Goal: Task Accomplishment & Management: Use online tool/utility

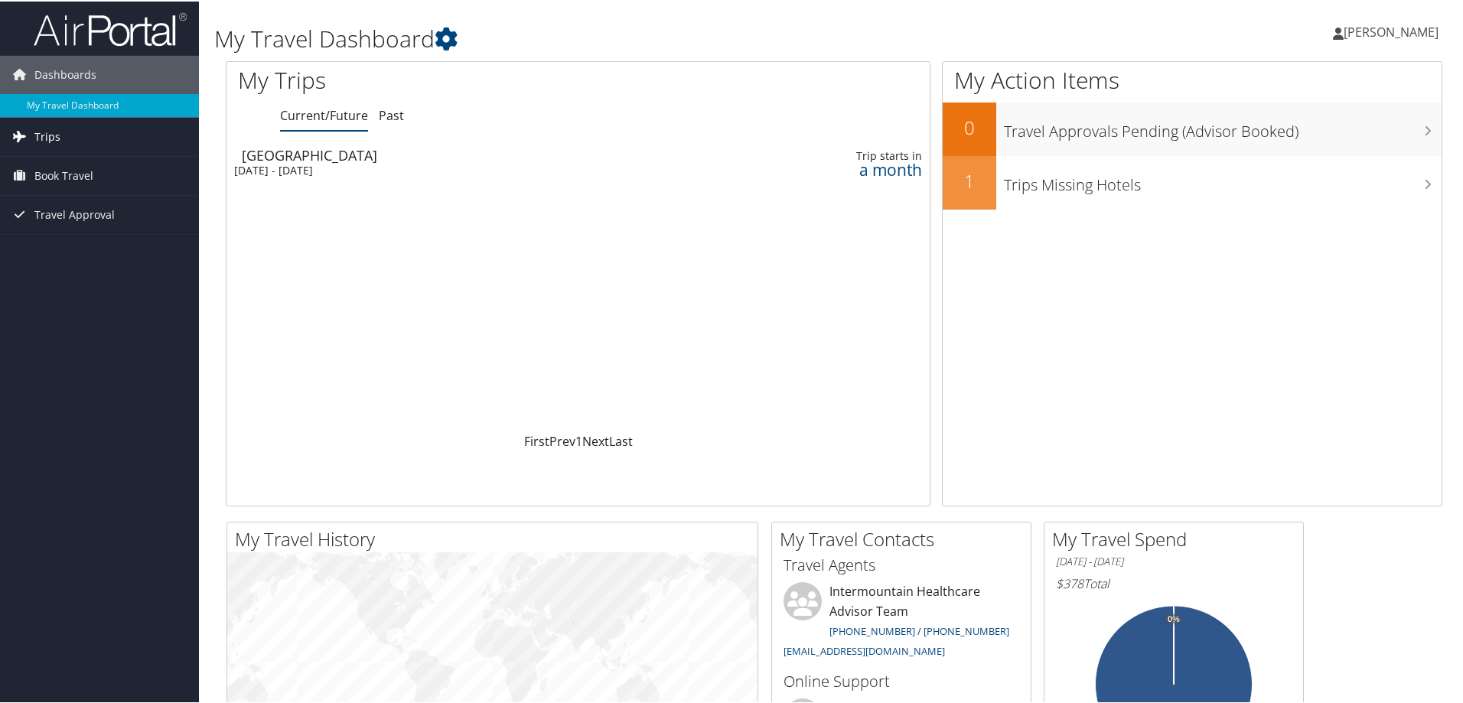
click at [44, 138] on span "Trips" at bounding box center [47, 135] width 26 height 38
click at [84, 168] on link "Current/Future Trips" at bounding box center [99, 166] width 199 height 23
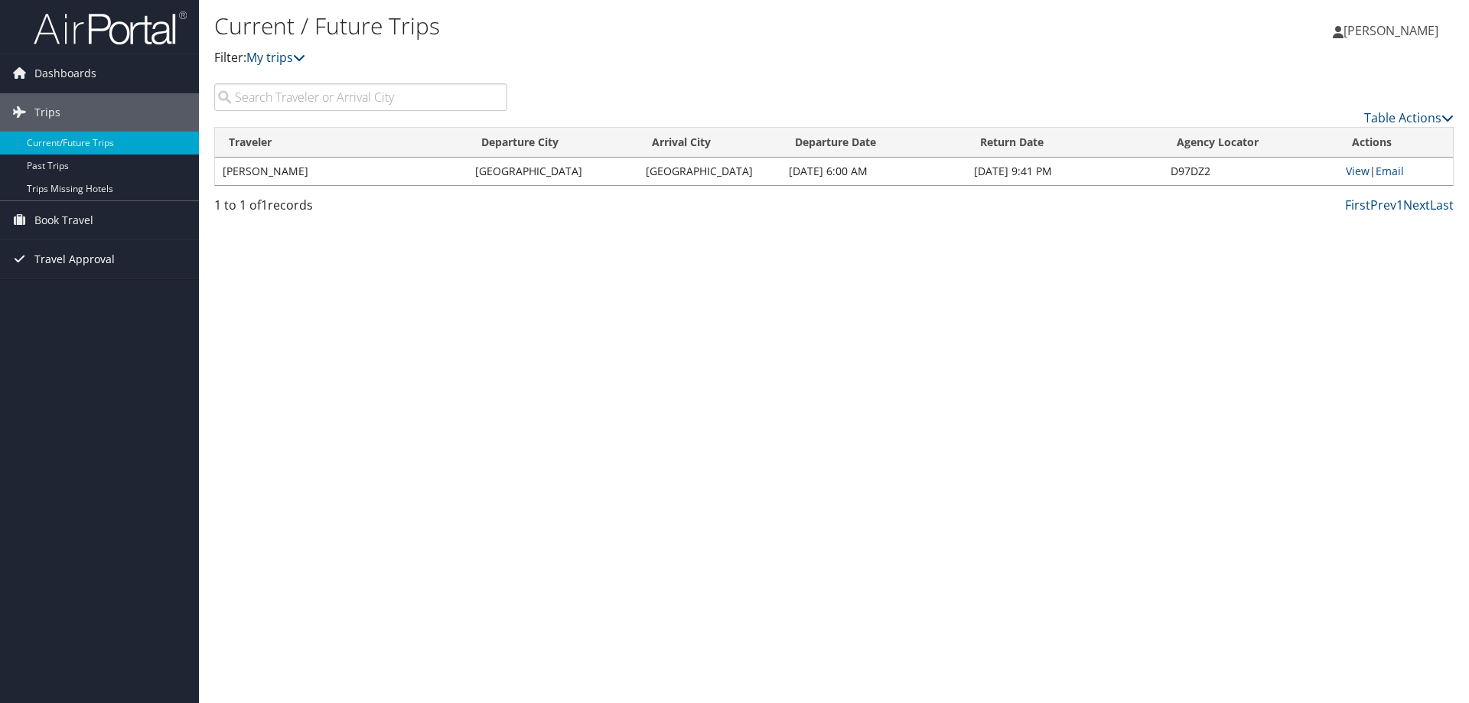
click at [54, 262] on span "Travel Approval" at bounding box center [74, 259] width 80 height 38
click at [77, 294] on link "Pending Trip Approvals" at bounding box center [99, 289] width 199 height 23
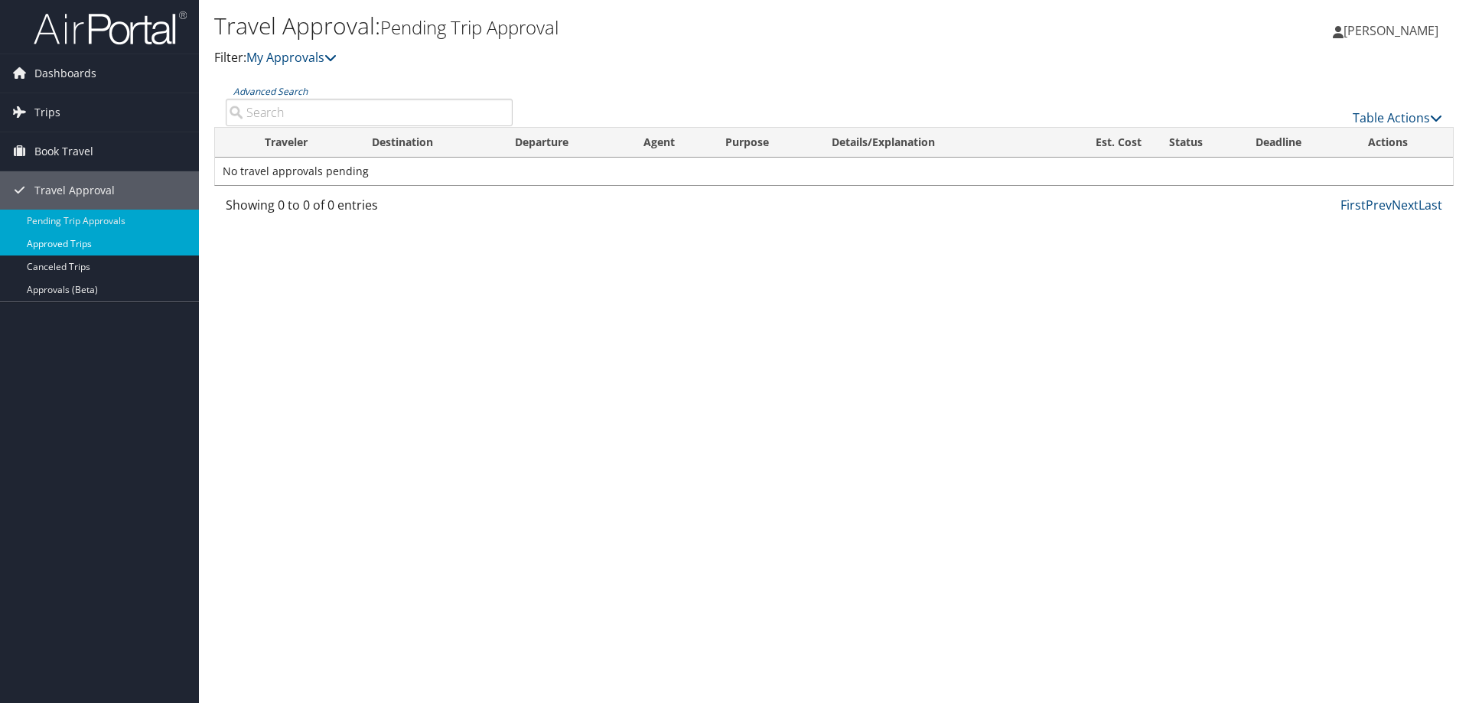
click at [80, 255] on link "Approved Trips" at bounding box center [99, 244] width 199 height 23
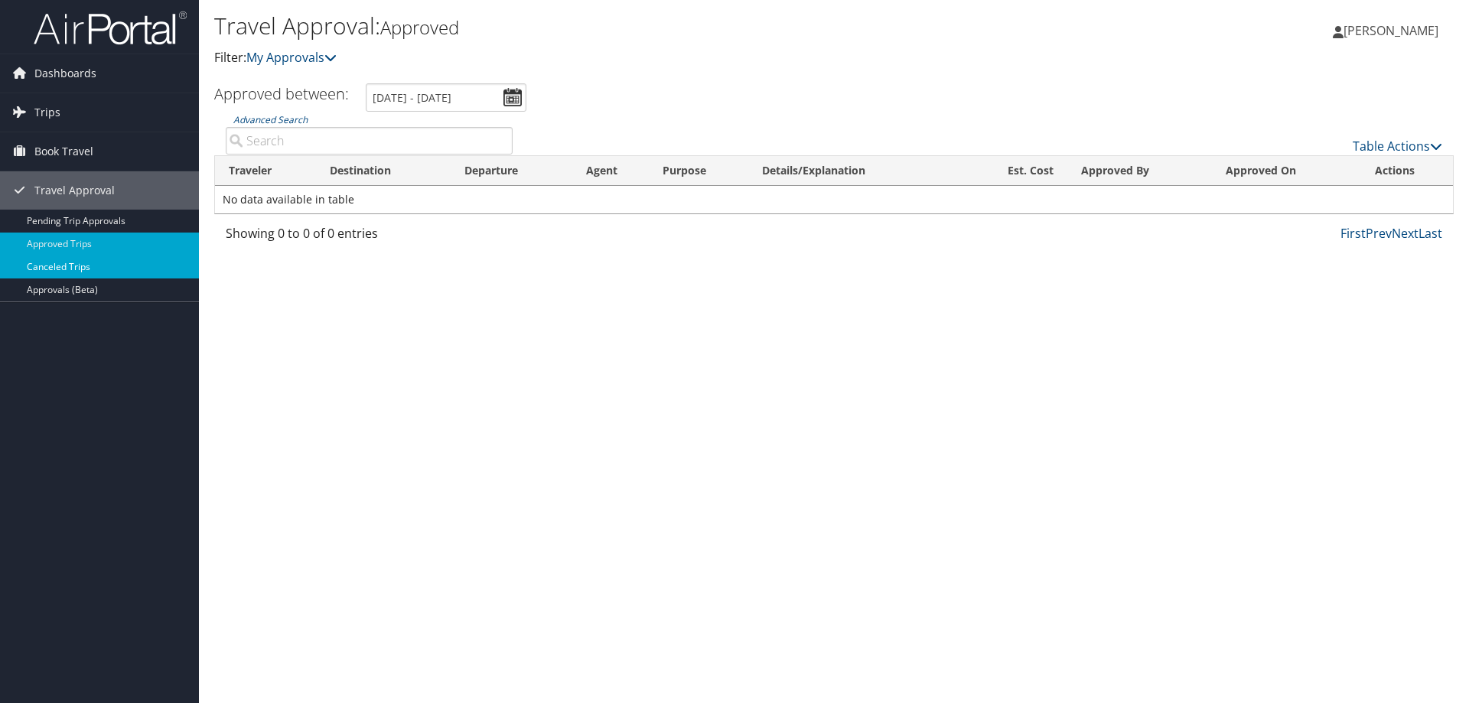
click at [75, 277] on link "Canceled Trips" at bounding box center [99, 266] width 199 height 23
click at [64, 100] on link "Trips" at bounding box center [99, 112] width 199 height 38
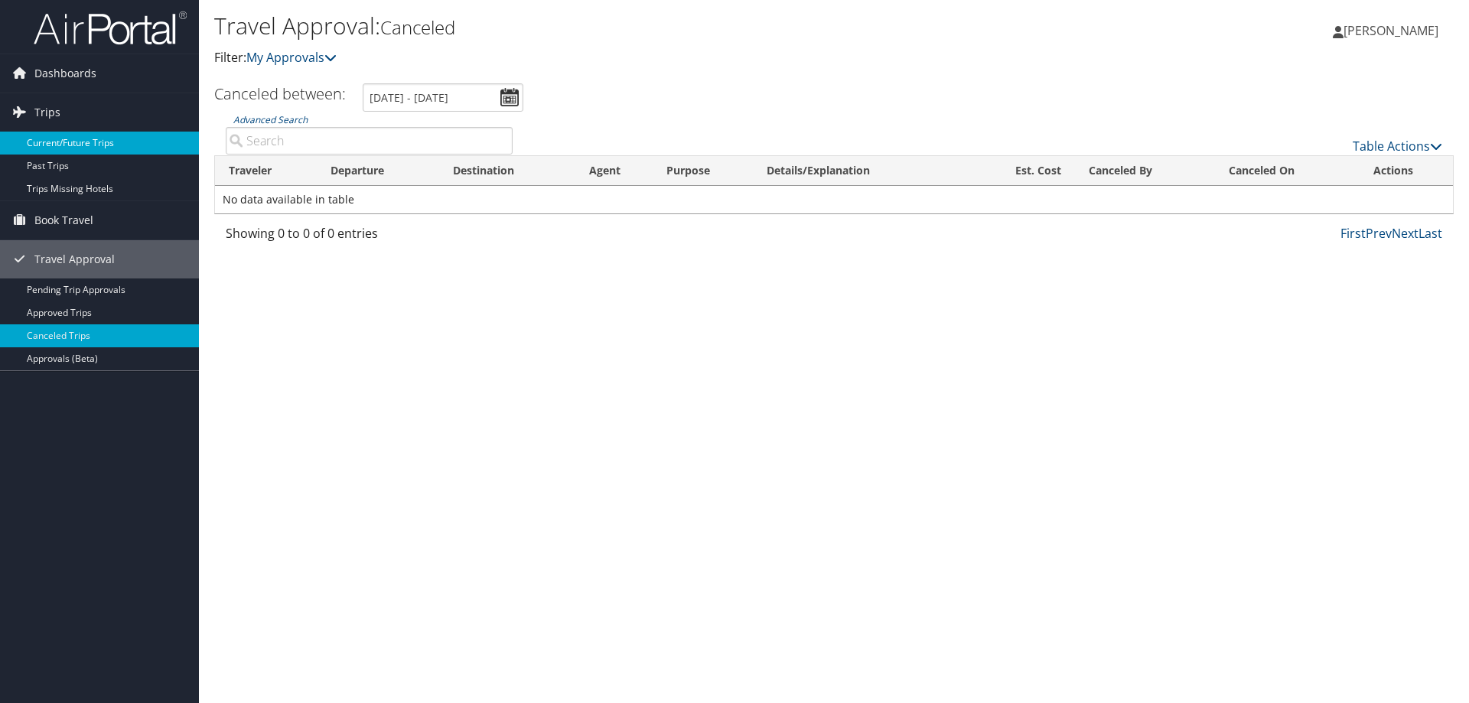
click at [69, 146] on link "Current/Future Trips" at bounding box center [99, 143] width 199 height 23
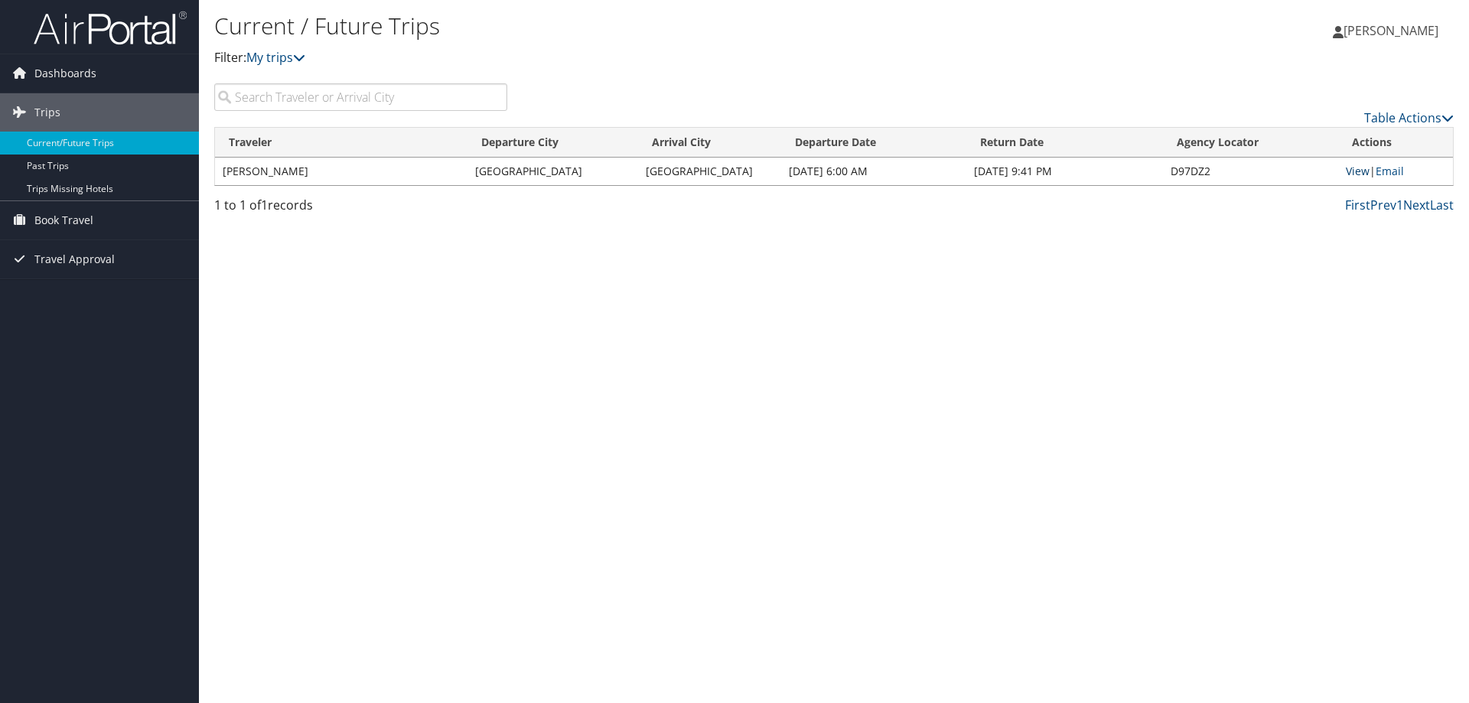
click at [1357, 171] on link "View" at bounding box center [1357, 171] width 24 height 15
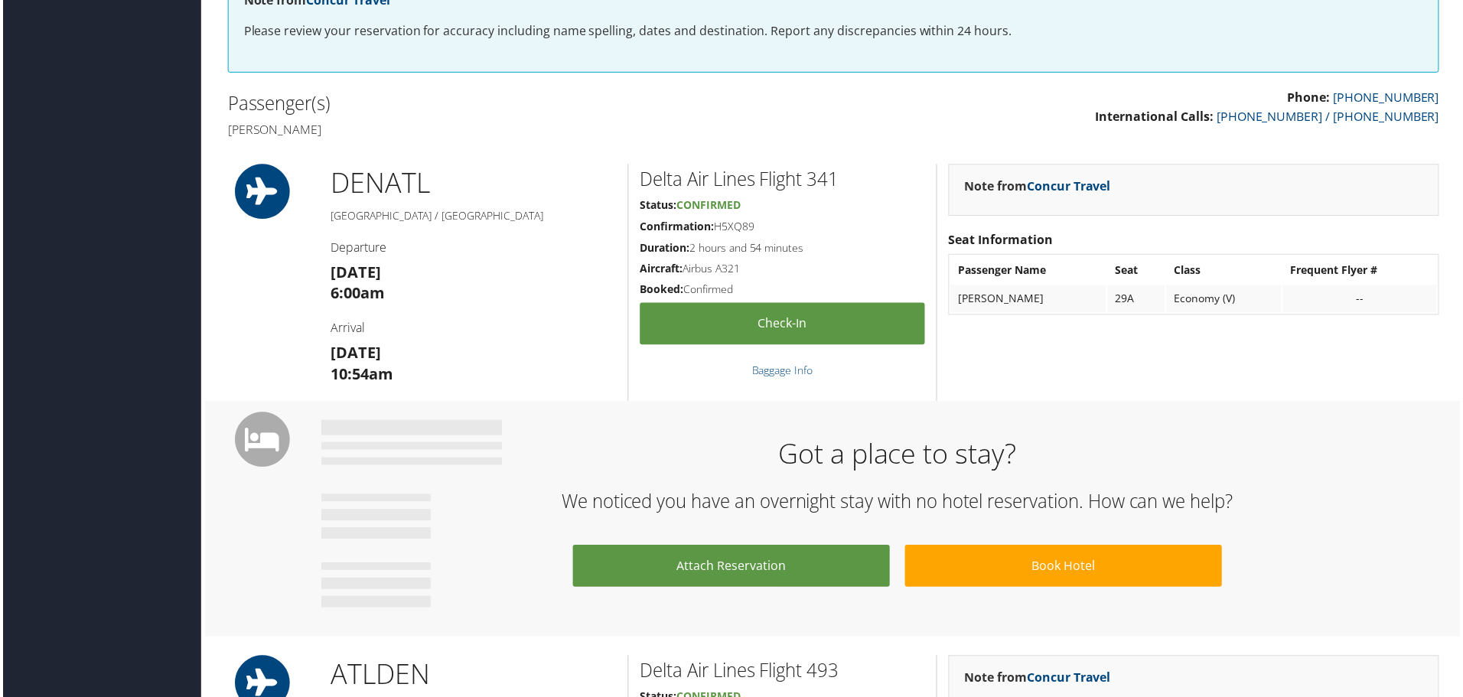
scroll to position [306, 0]
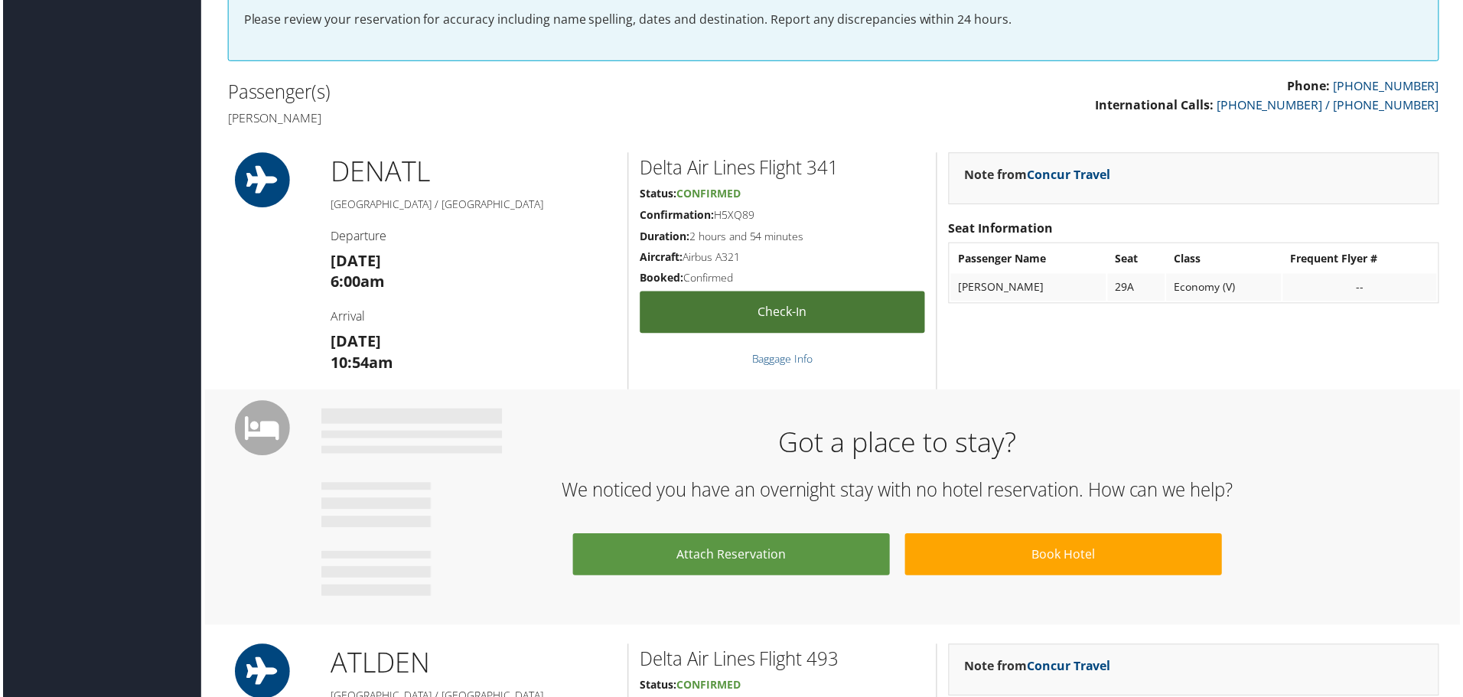
click at [763, 308] on link "Check-in" at bounding box center [782, 313] width 286 height 42
drag, startPoint x: 757, startPoint y: 218, endPoint x: 717, endPoint y: 220, distance: 39.0
click at [717, 220] on h5 "Confirmation: H5XQ89" at bounding box center [782, 215] width 286 height 15
copy h5 "H5XQ89"
